Goal: Transaction & Acquisition: Purchase product/service

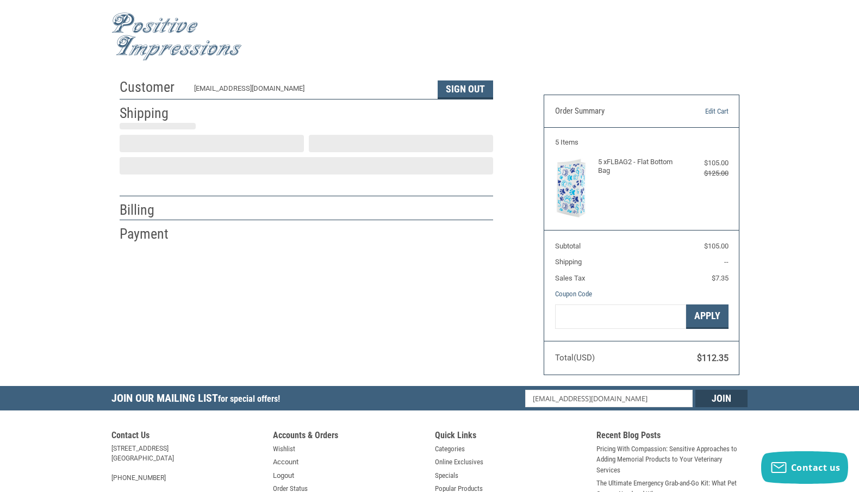
scroll to position [2, 0]
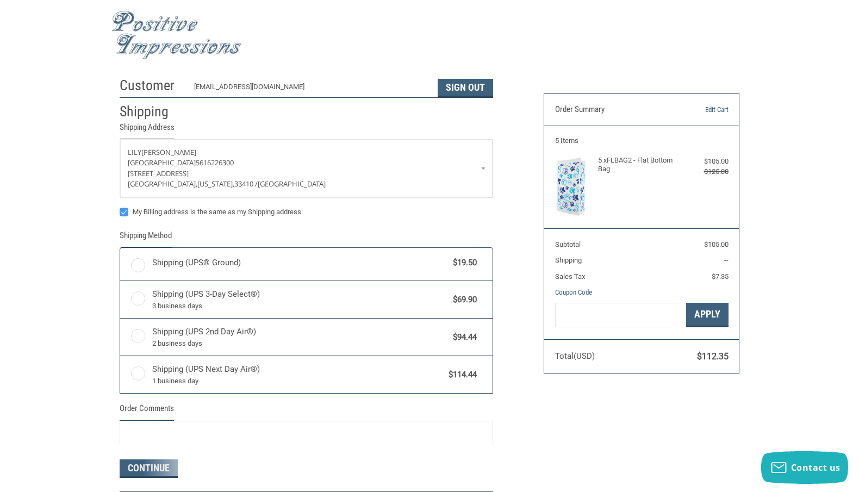
radio input "true"
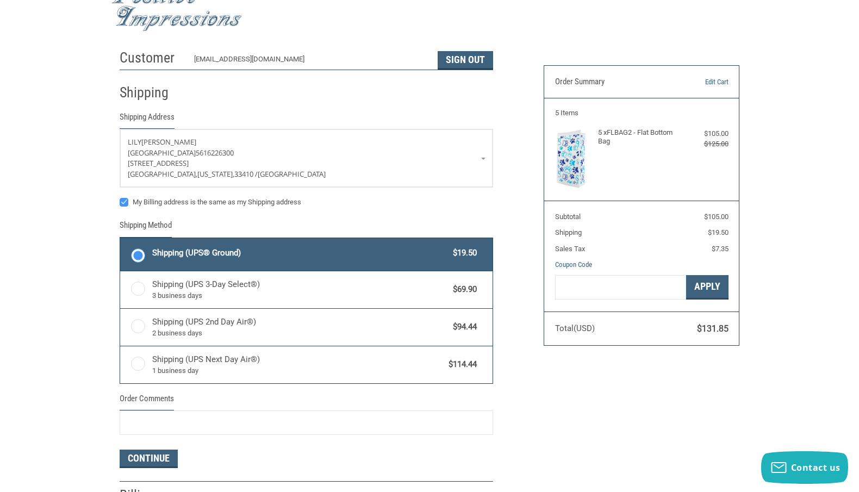
scroll to position [0, 0]
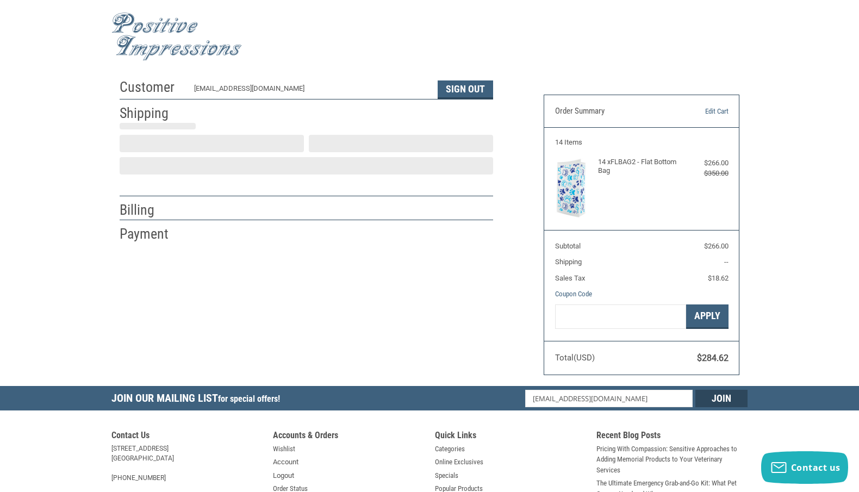
scroll to position [2, 0]
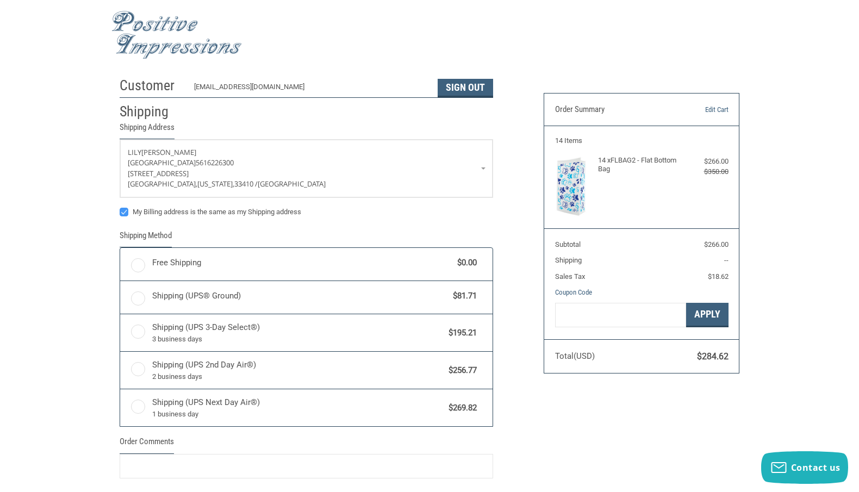
radio input "true"
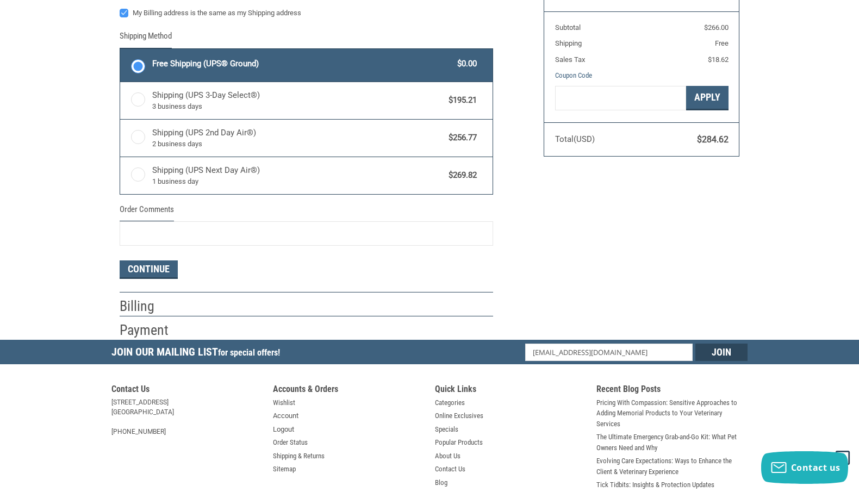
scroll to position [219, 0]
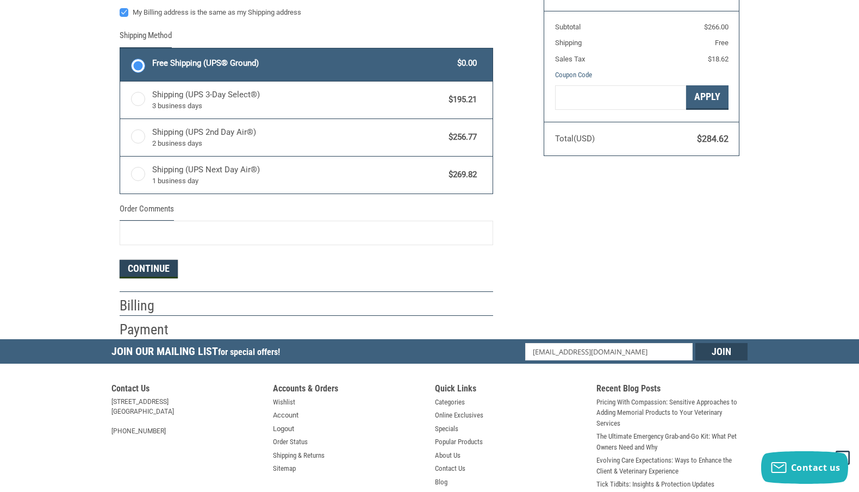
click at [164, 272] on button "Continue" at bounding box center [149, 269] width 58 height 18
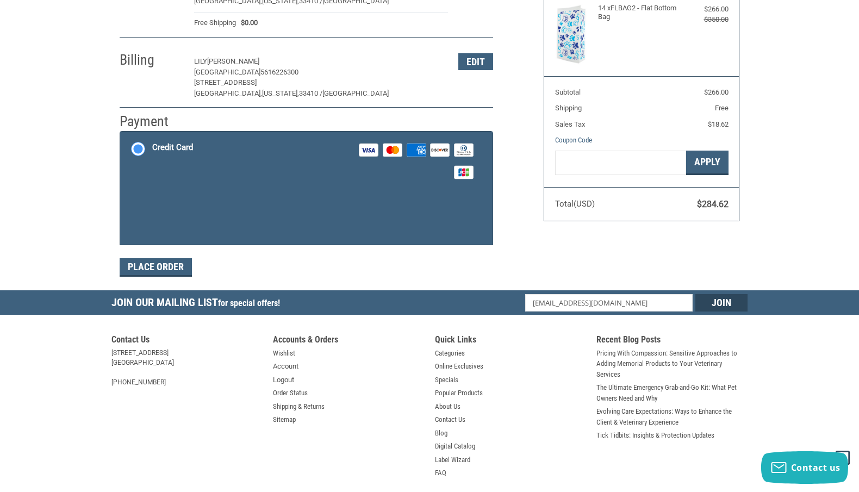
scroll to position [164, 0]
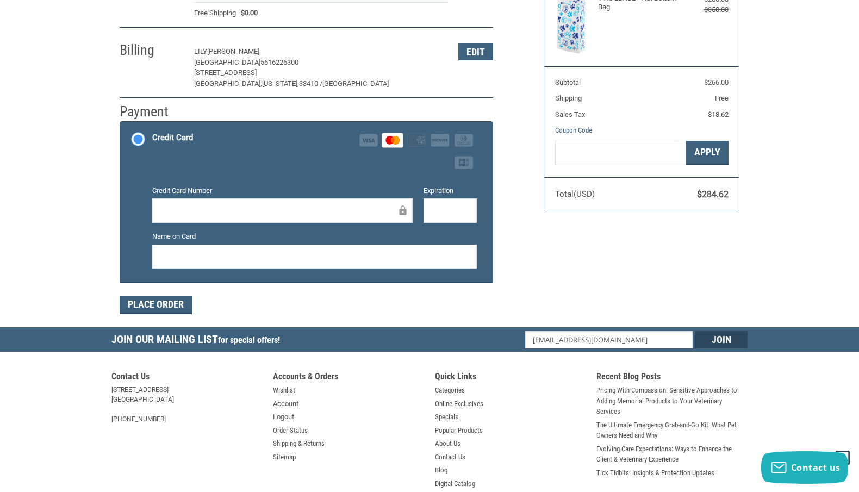
click at [302, 300] on div "Place Order" at bounding box center [307, 305] width 374 height 18
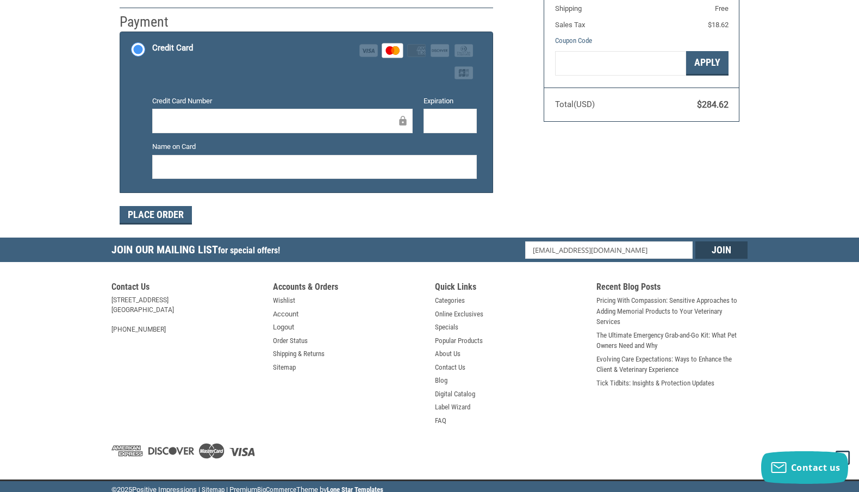
scroll to position [260, 0]
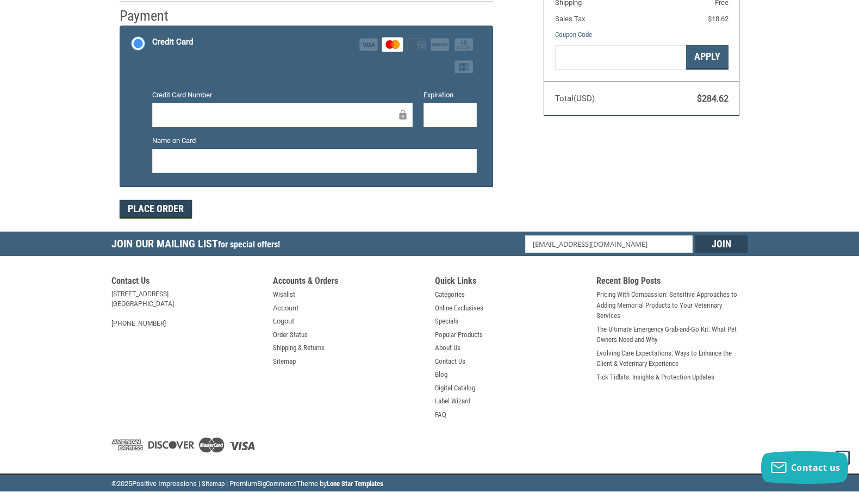
click at [142, 206] on button "Place Order" at bounding box center [156, 209] width 72 height 18
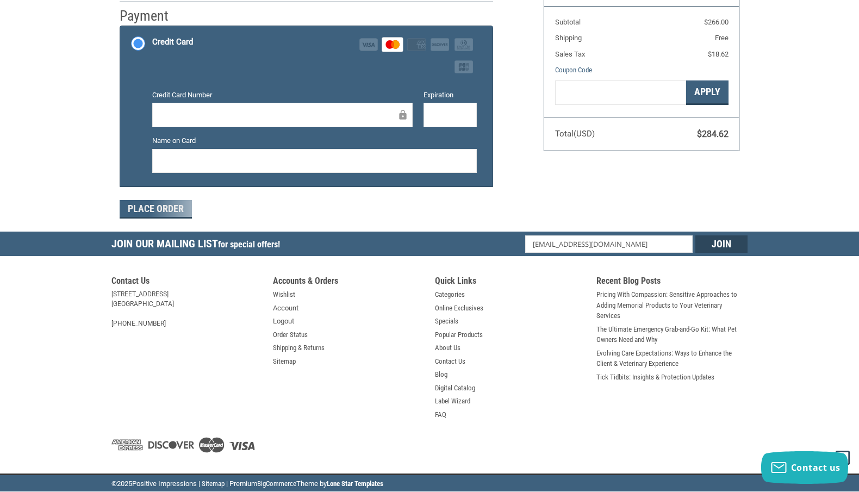
scroll to position [134, 0]
